Goal: Task Accomplishment & Management: Manage account settings

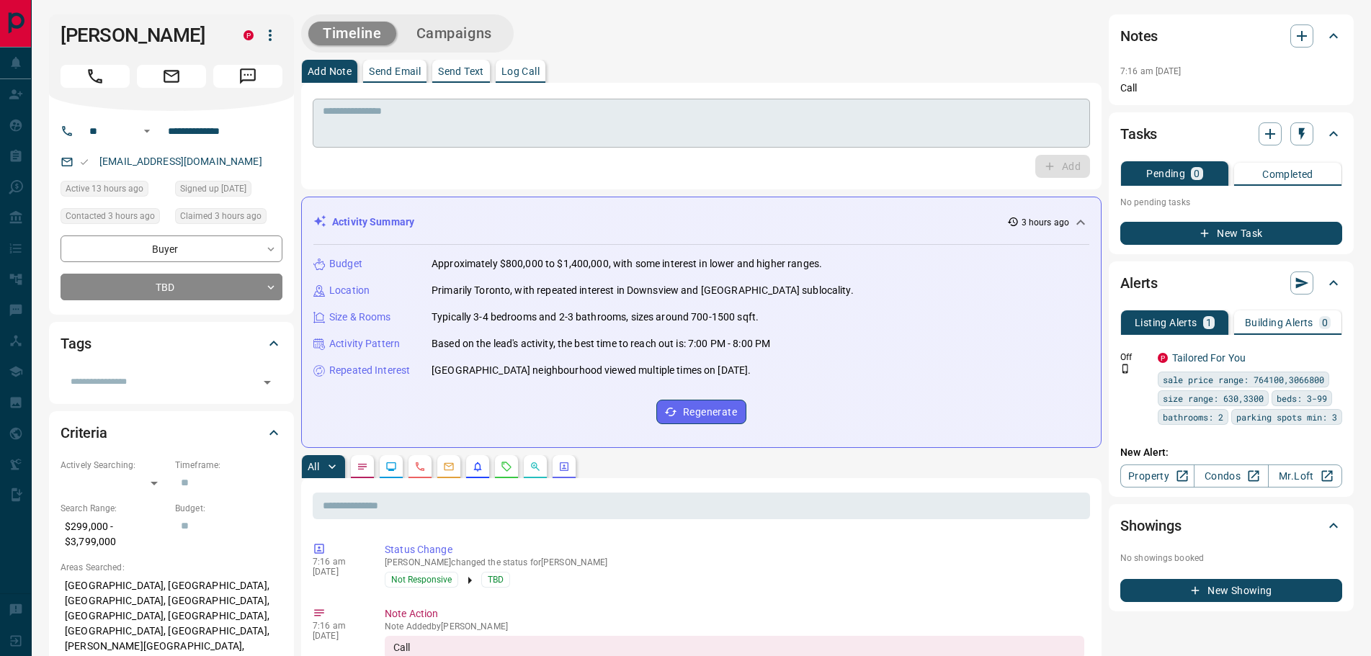
click at [413, 125] on textarea at bounding box center [701, 123] width 757 height 37
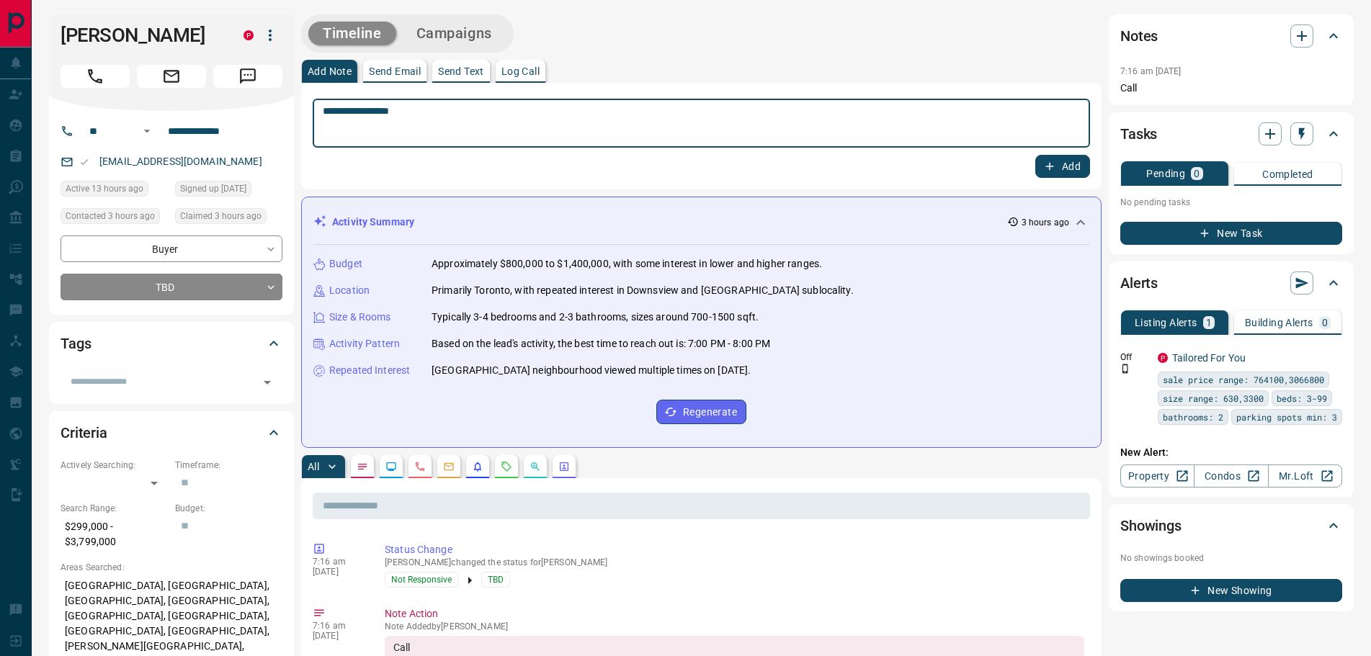
type textarea "**********"
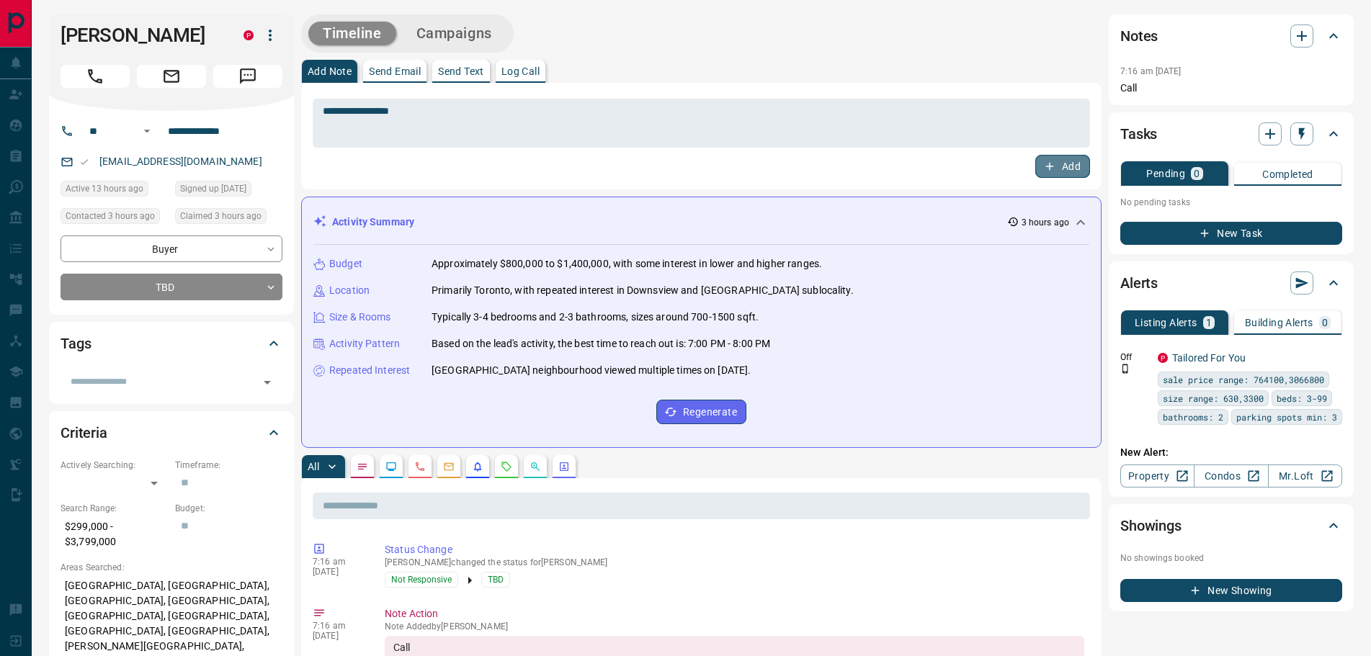
click at [1041, 166] on button "Add" at bounding box center [1062, 166] width 55 height 23
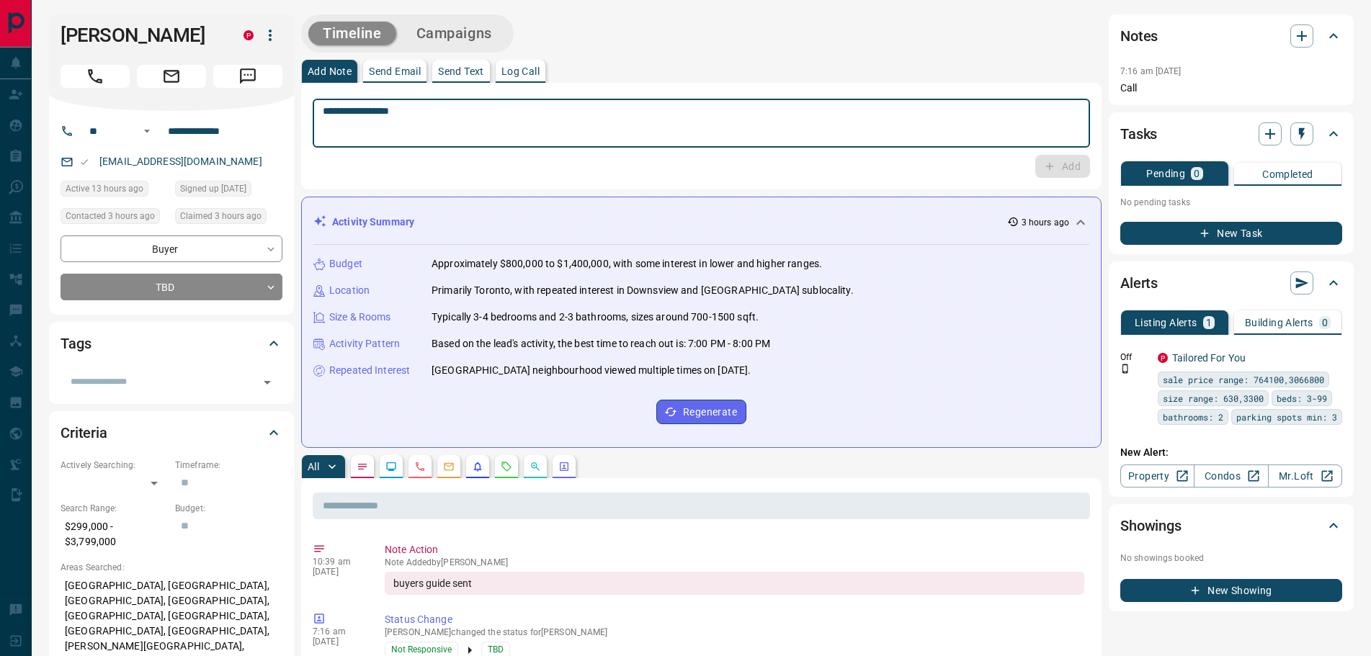
click at [362, 118] on textarea "**********" at bounding box center [701, 123] width 757 height 37
type textarea "*"
type textarea "*********"
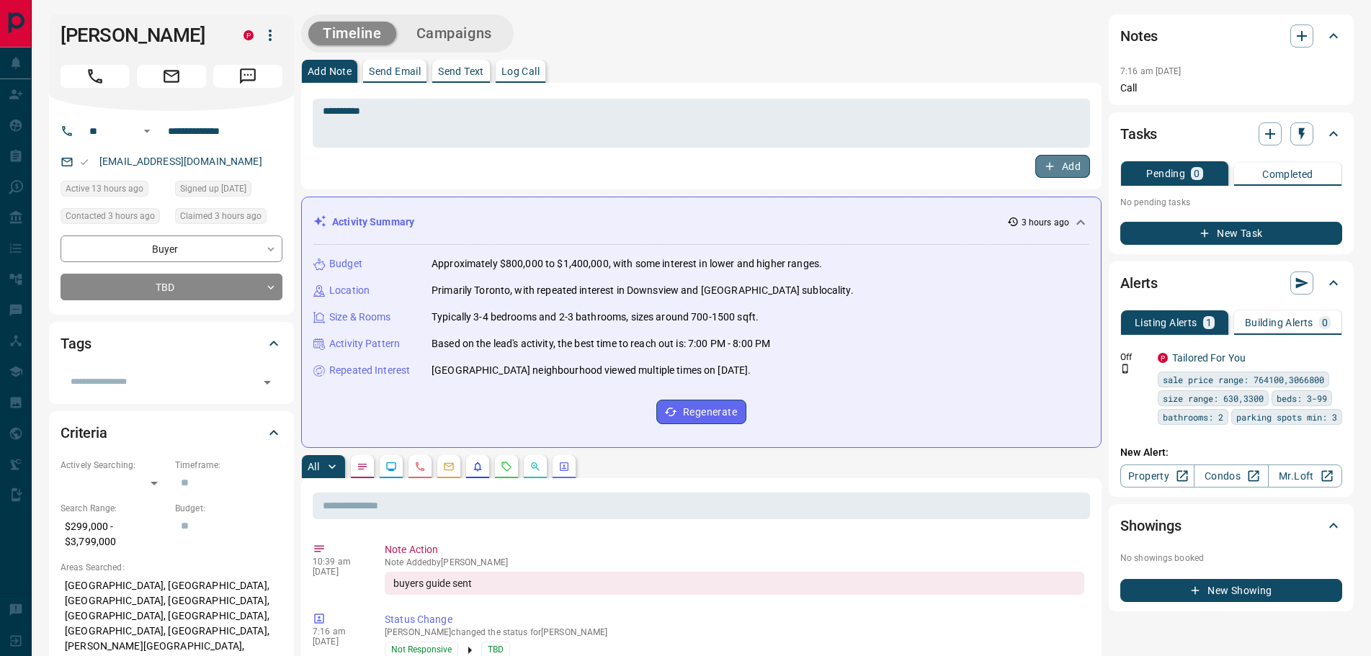
click at [1051, 169] on icon "button" at bounding box center [1049, 166] width 13 height 13
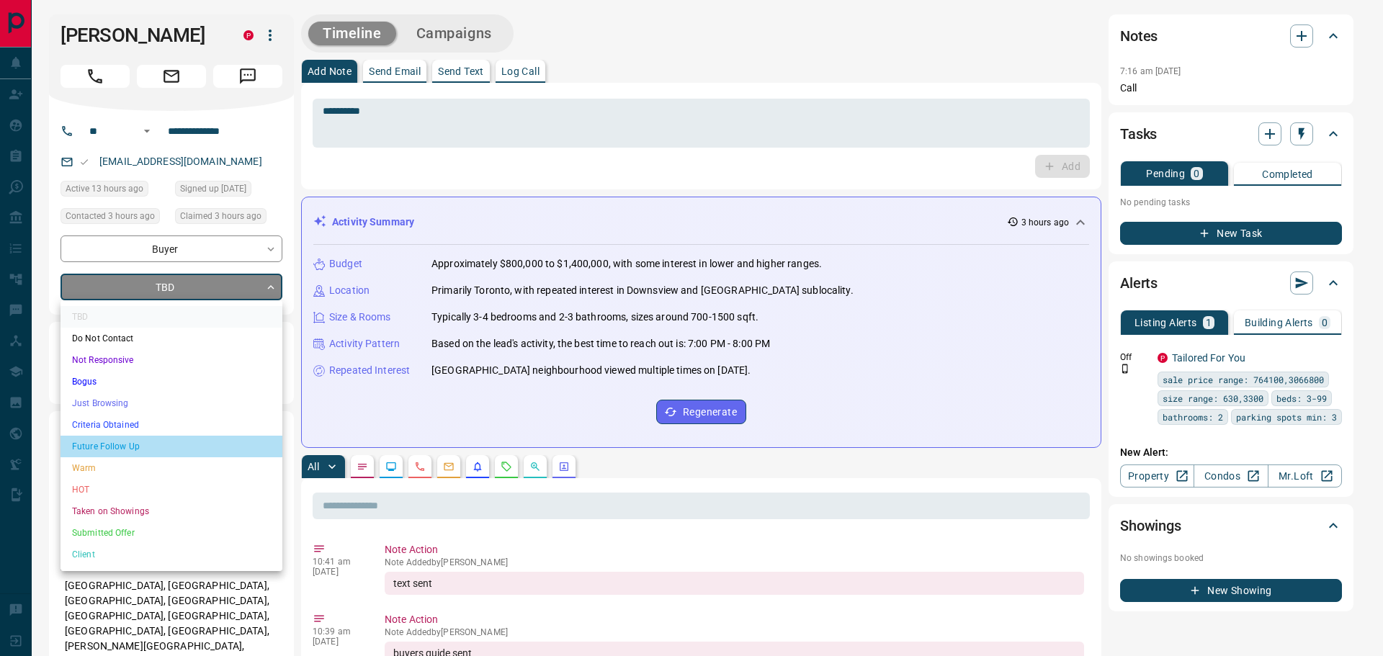
click at [108, 443] on li "Future Follow Up" at bounding box center [172, 447] width 222 height 22
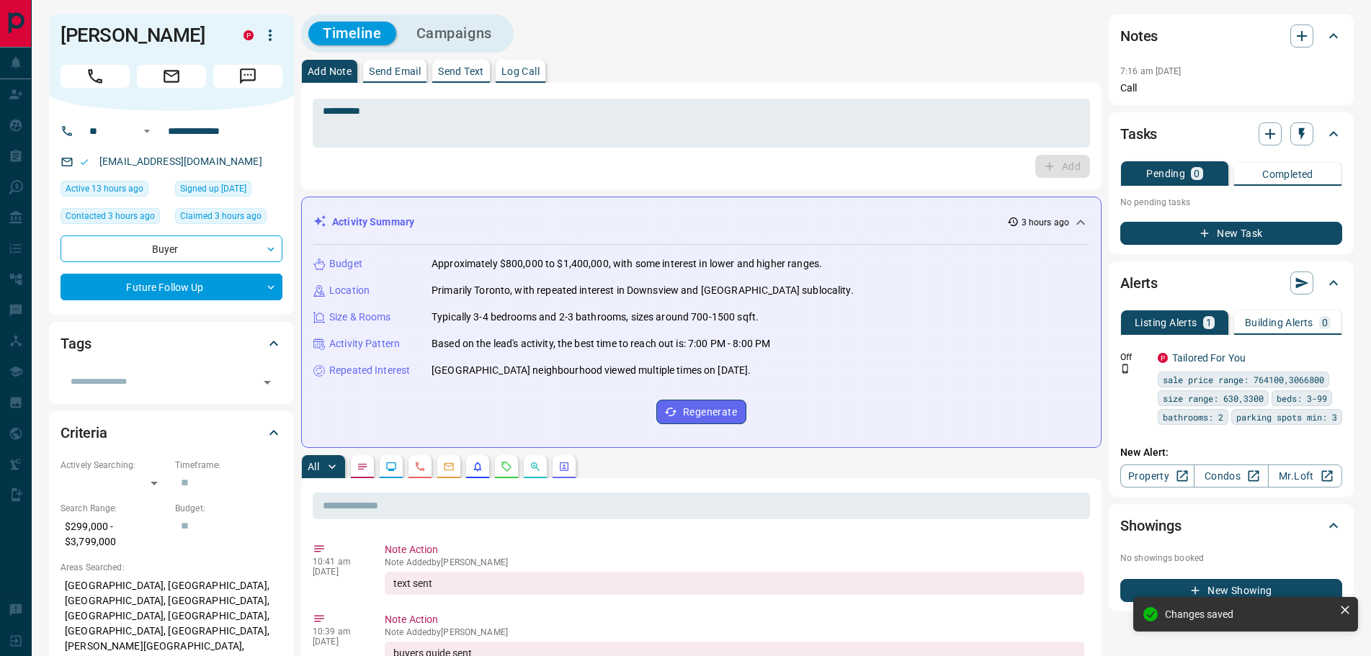
type input "*"
click at [1302, 134] on icon "button" at bounding box center [1302, 134] width 6 height 12
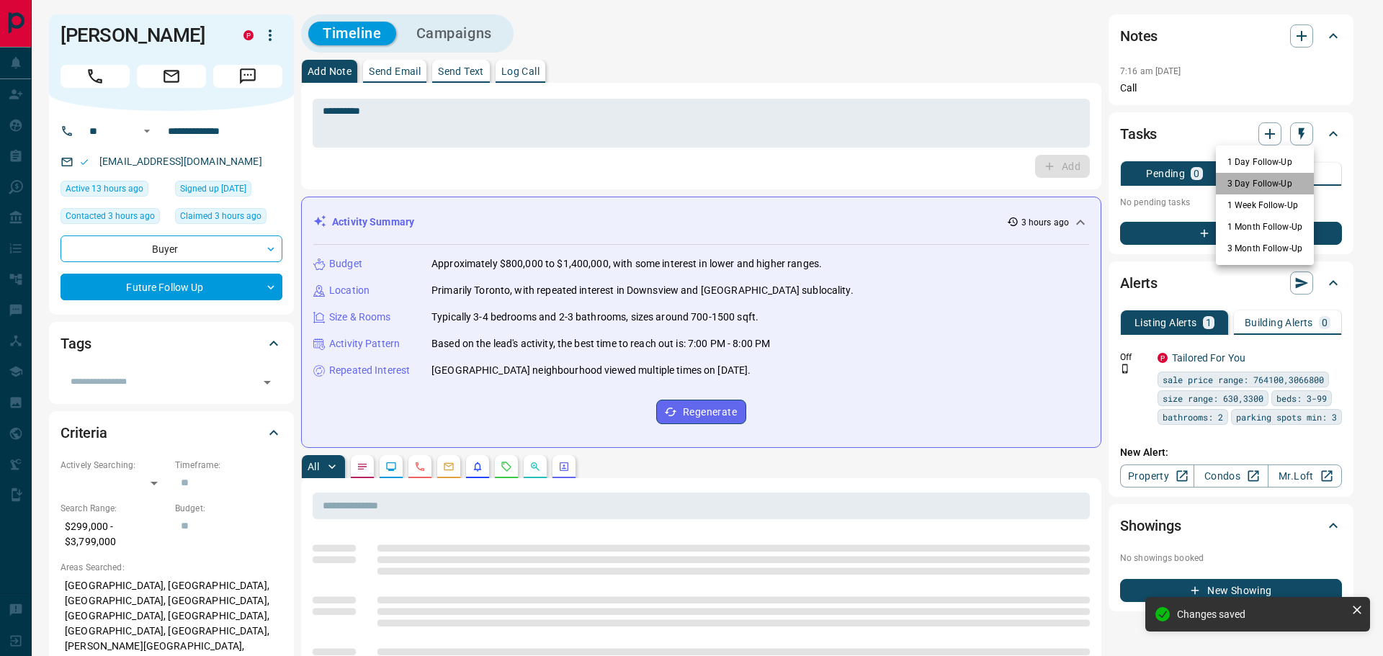
click at [1252, 187] on li "3 Day Follow-Up" at bounding box center [1265, 184] width 98 height 22
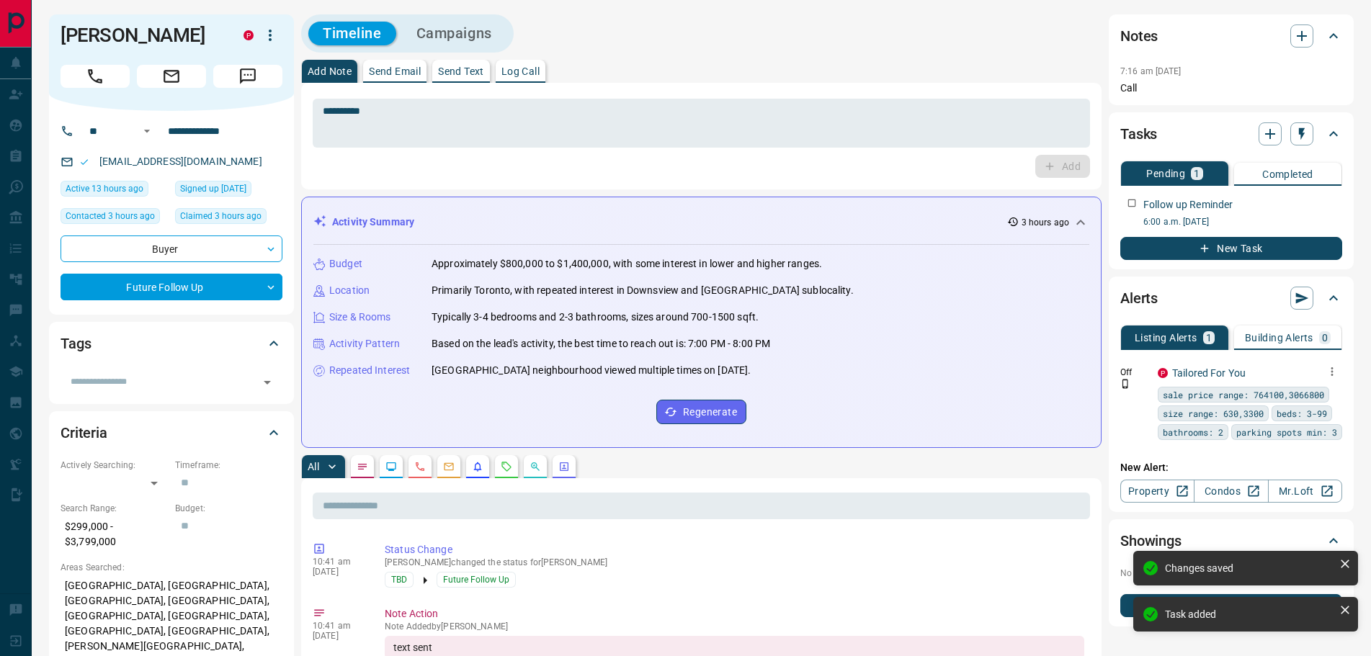
click at [1327, 373] on icon "button" at bounding box center [1331, 371] width 13 height 13
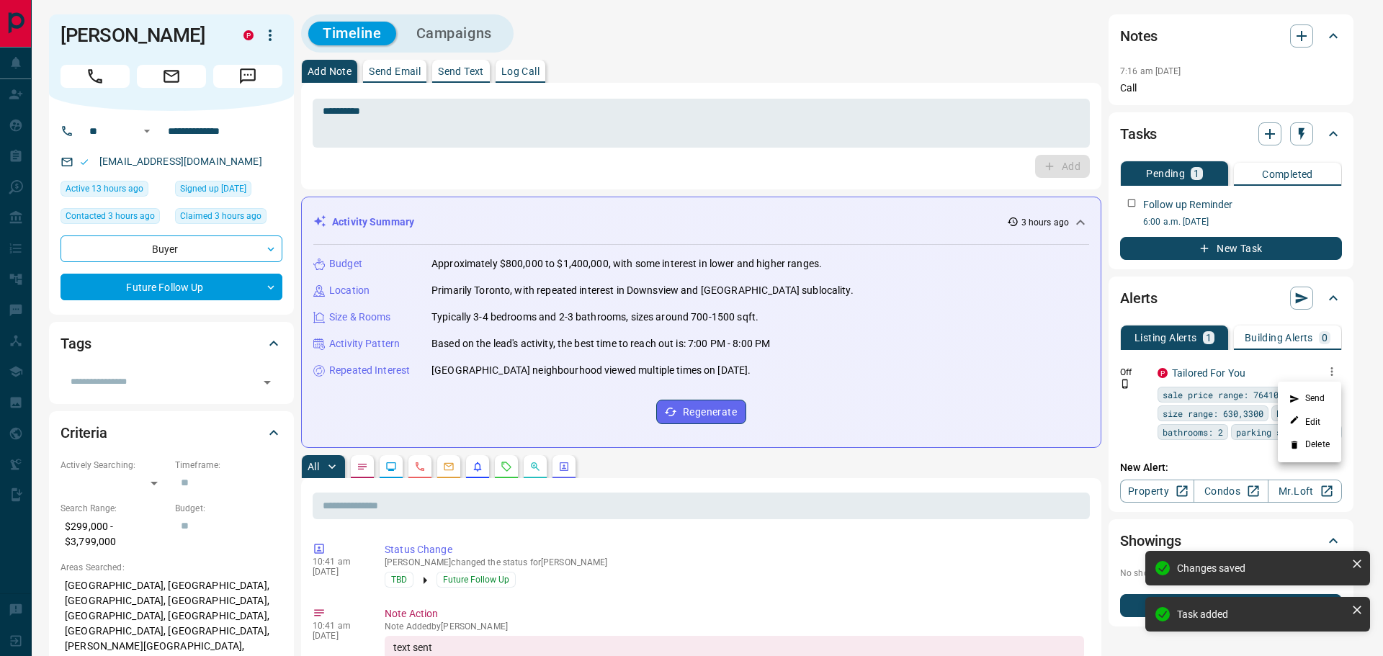
click at [1313, 444] on li "Delete" at bounding box center [1309, 445] width 63 height 23
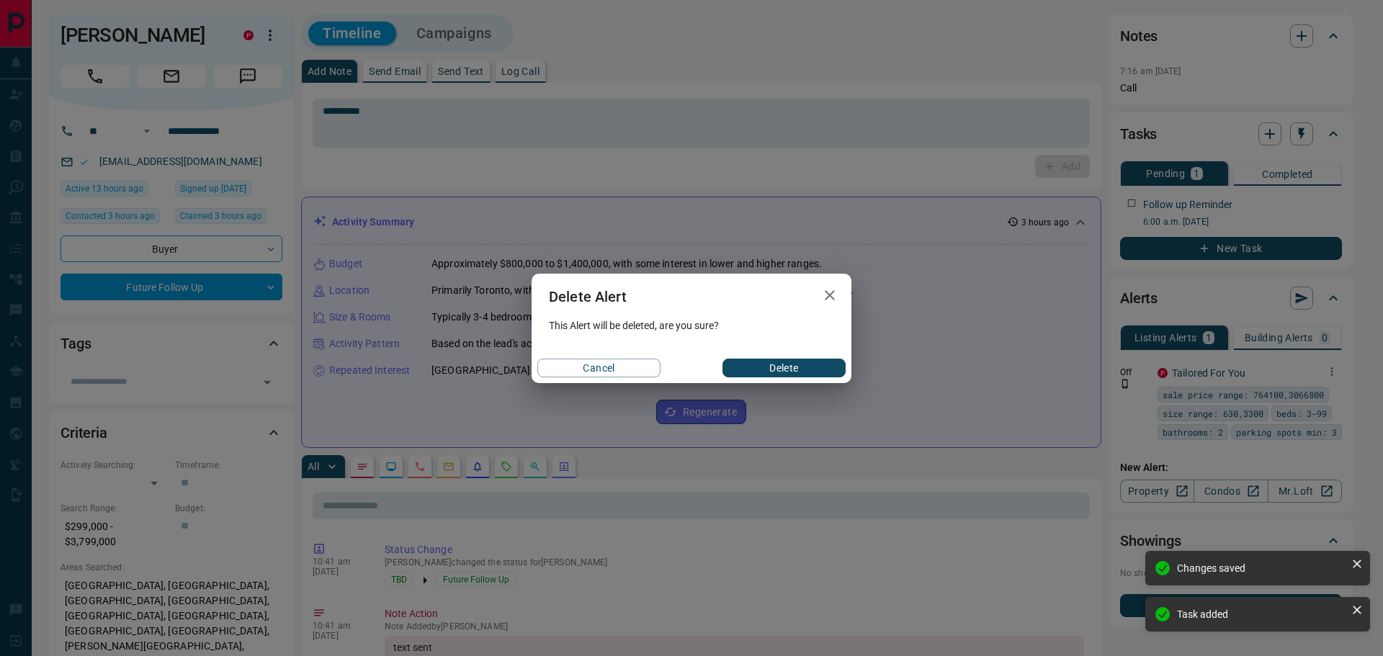
click at [794, 371] on button "Delete" at bounding box center [783, 368] width 123 height 19
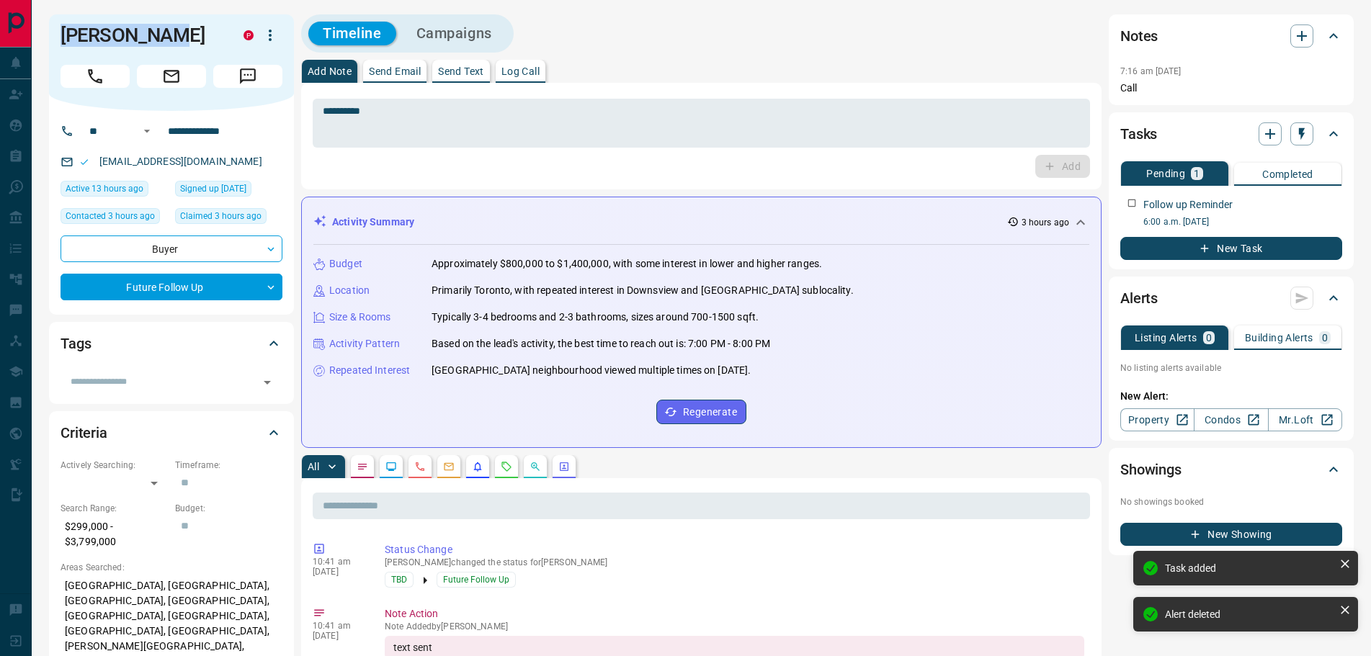
drag, startPoint x: 163, startPoint y: 38, endPoint x: 57, endPoint y: 35, distance: 106.7
click at [57, 35] on div "[PERSON_NAME]" at bounding box center [171, 62] width 245 height 97
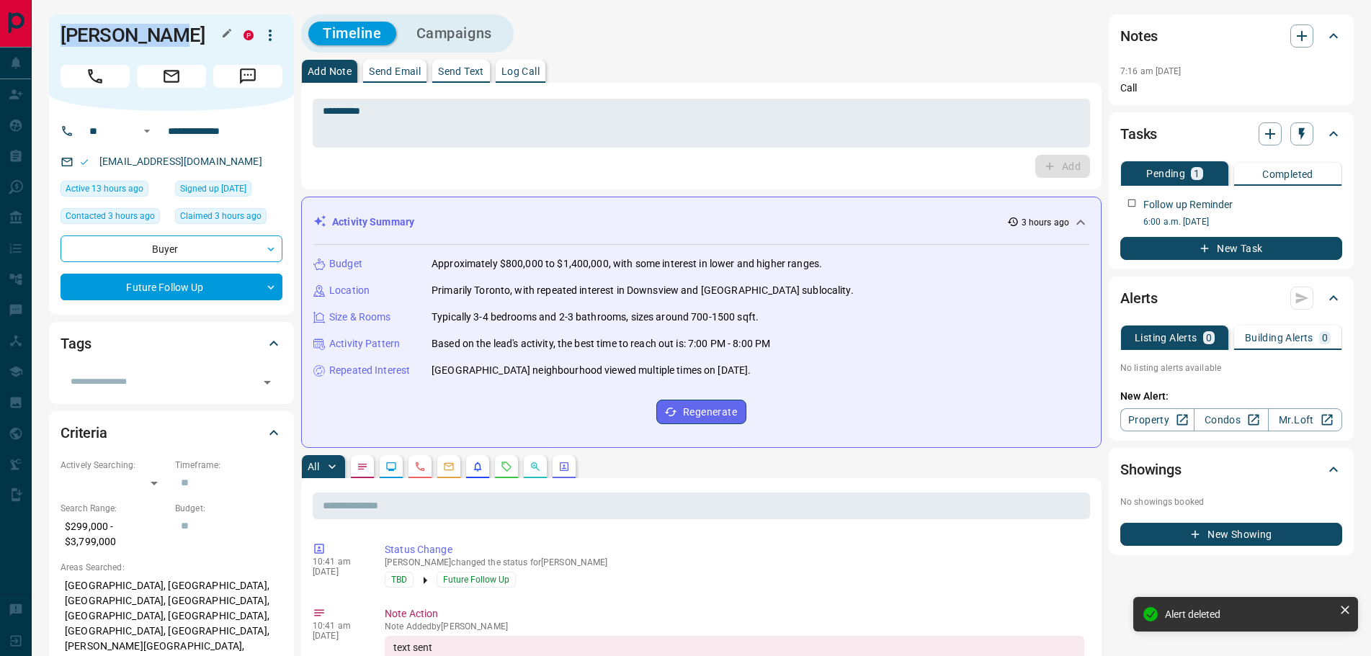
copy h1 "[PERSON_NAME]"
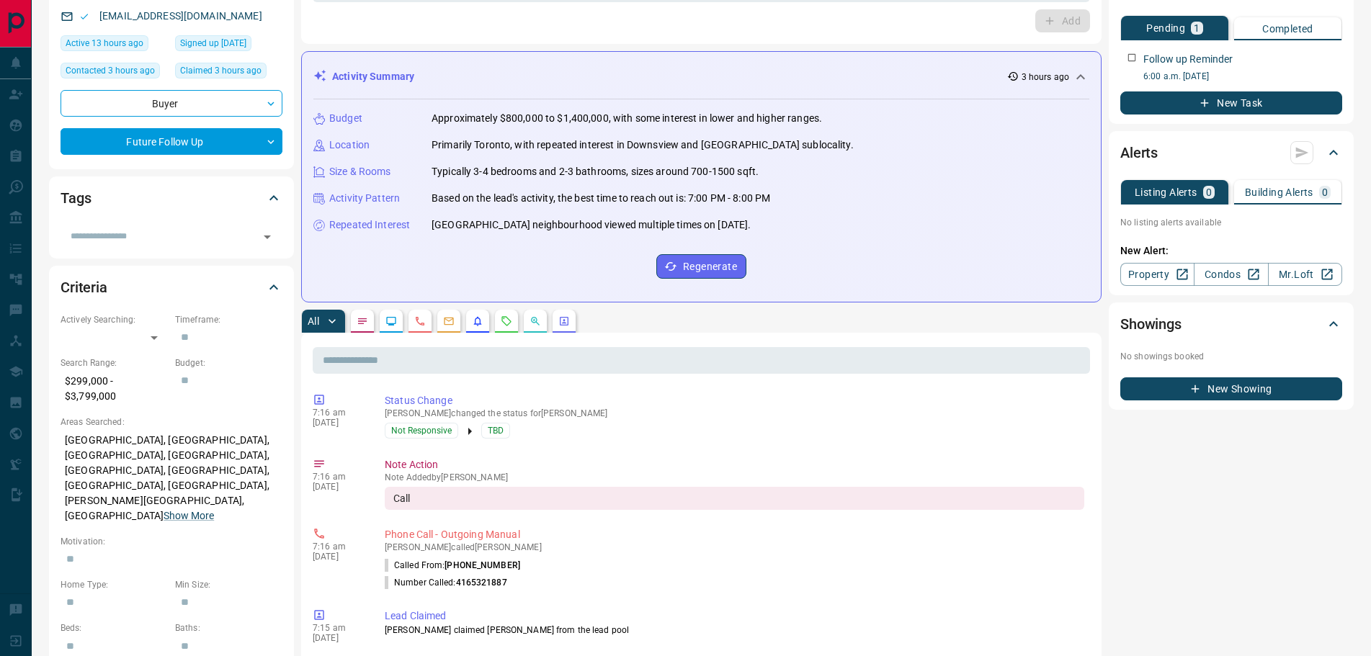
scroll to position [144, 0]
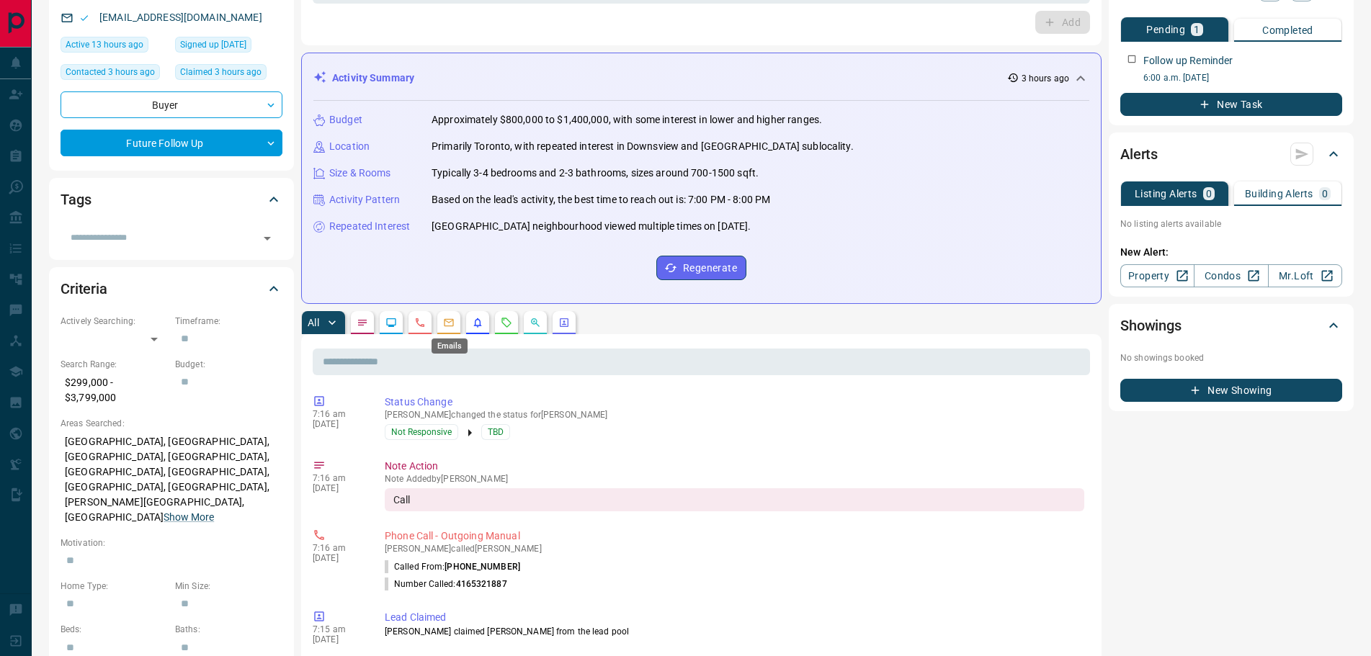
click at [450, 327] on icon "Emails" at bounding box center [449, 323] width 12 height 12
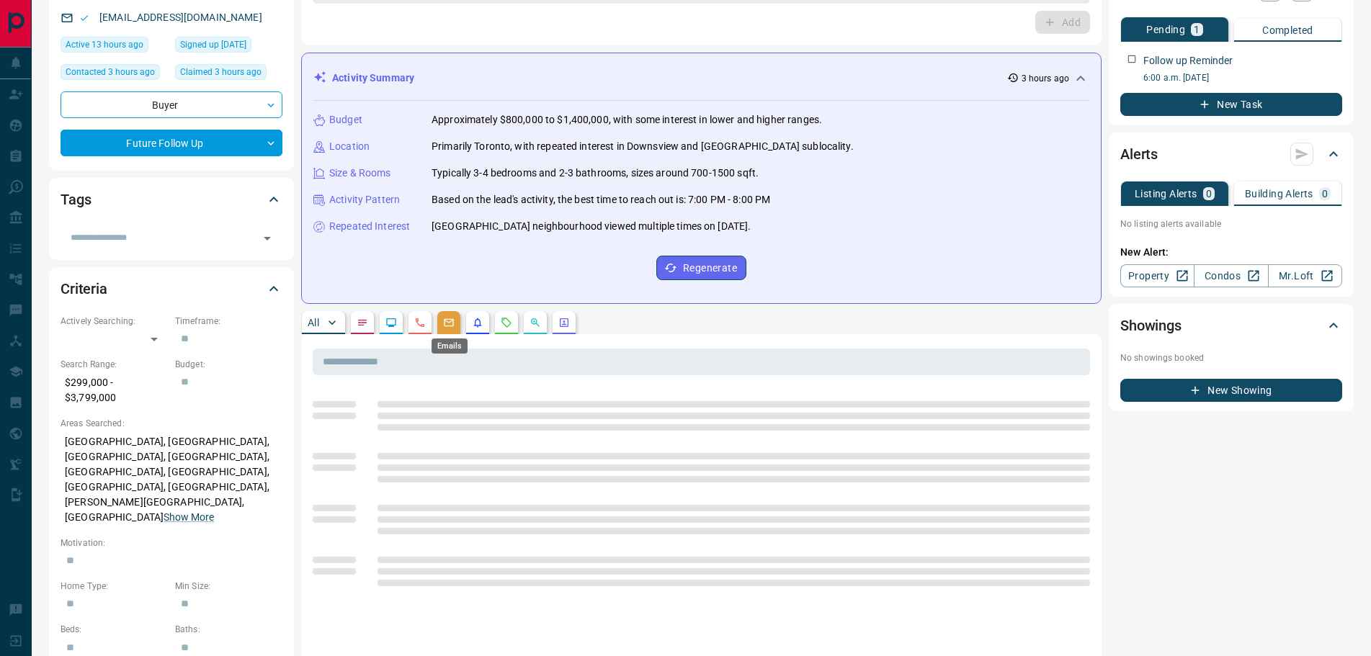
scroll to position [0, 0]
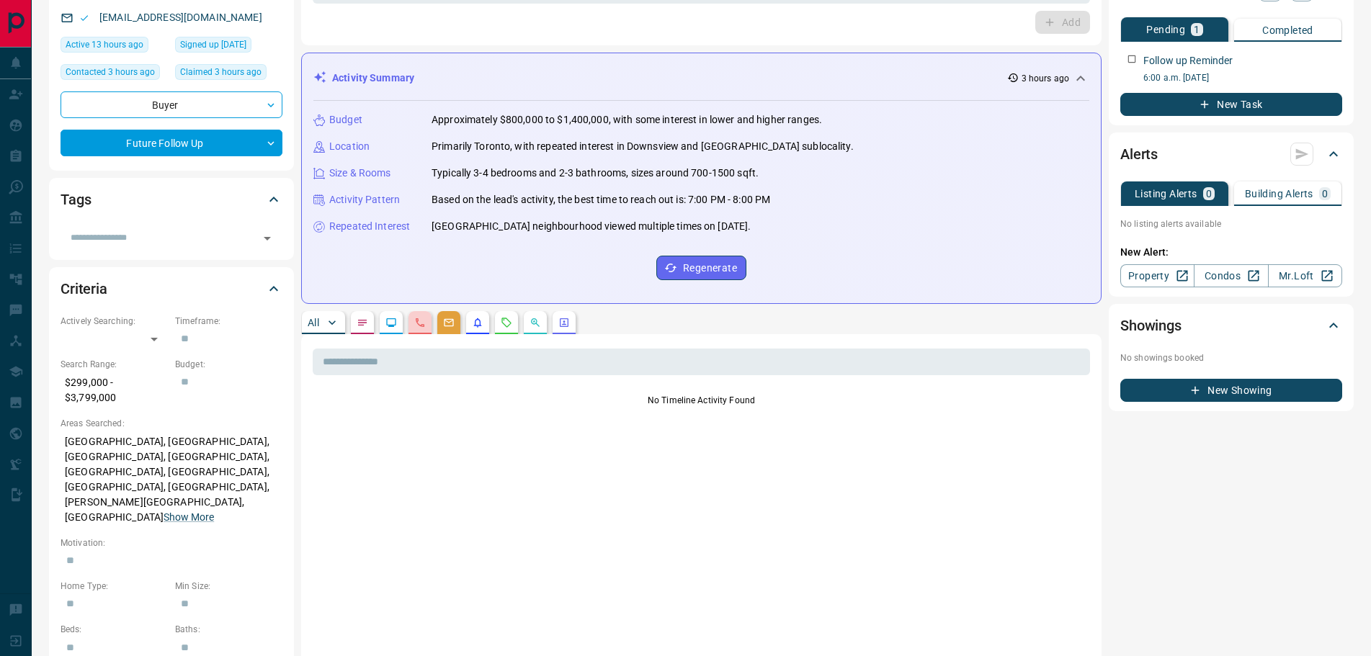
click at [422, 315] on button "button" at bounding box center [419, 322] width 23 height 23
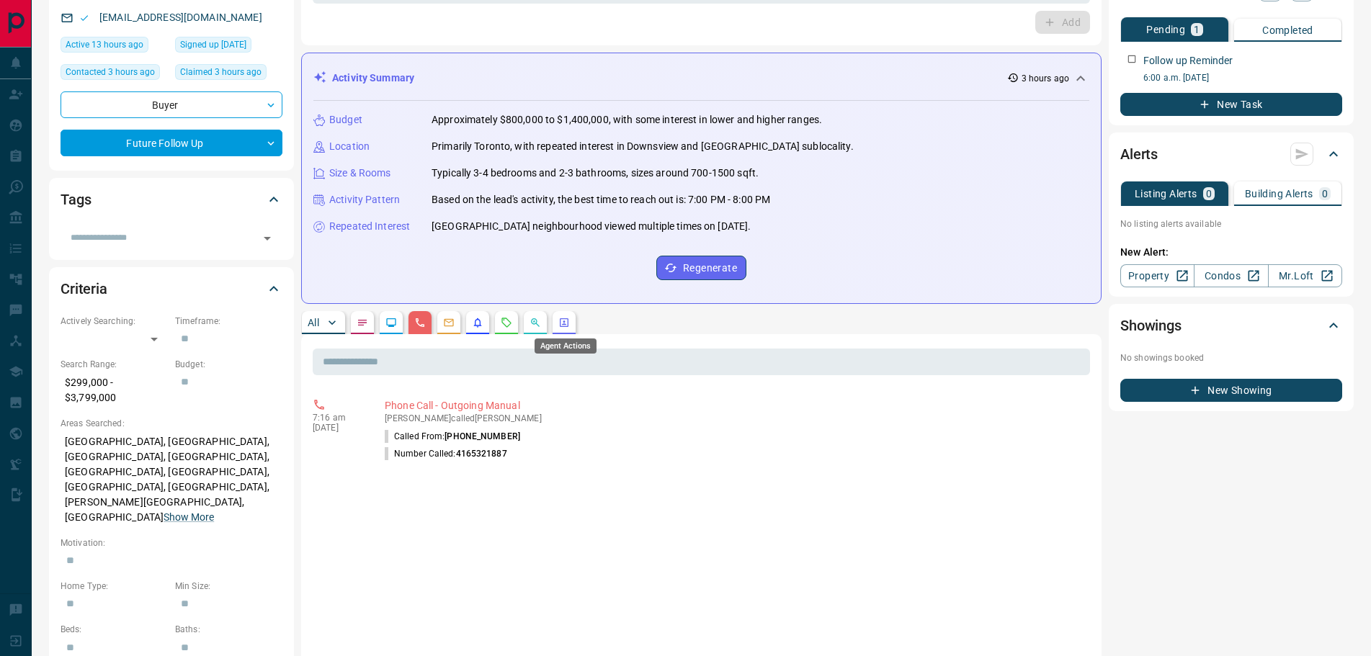
click at [570, 324] on button "button" at bounding box center [563, 322] width 23 height 23
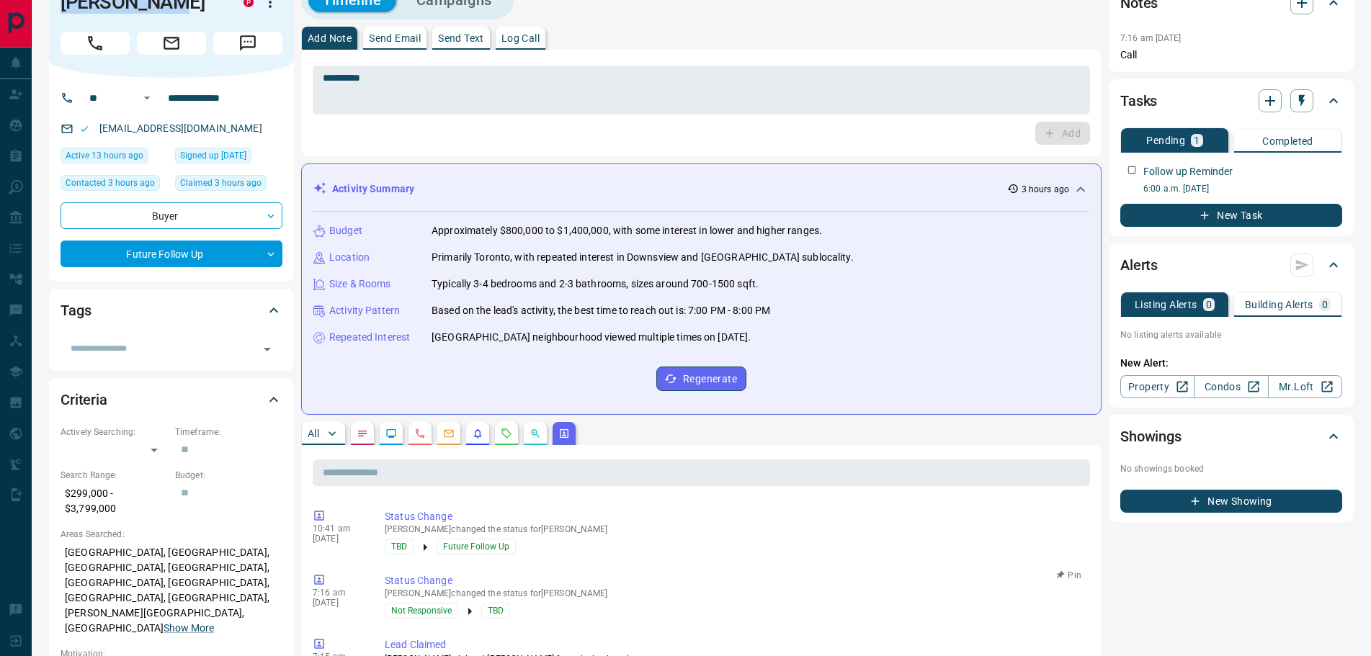
scroll to position [13, 0]
